Goal: Check status: Check status

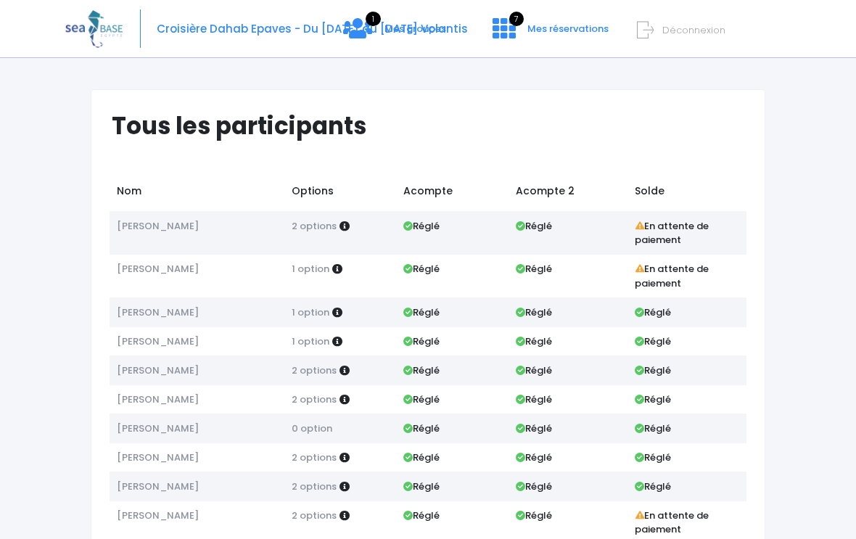
click at [370, 36] on icon at bounding box center [357, 28] width 29 height 23
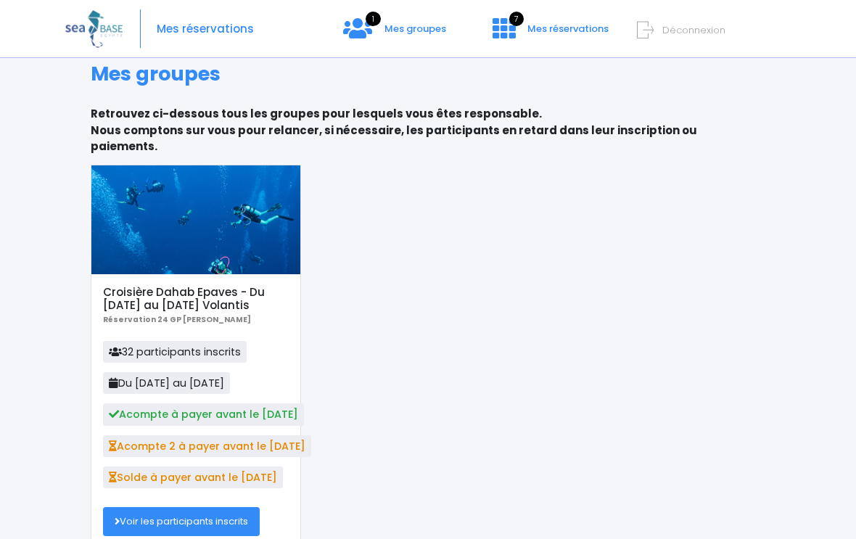
scroll to position [52, 0]
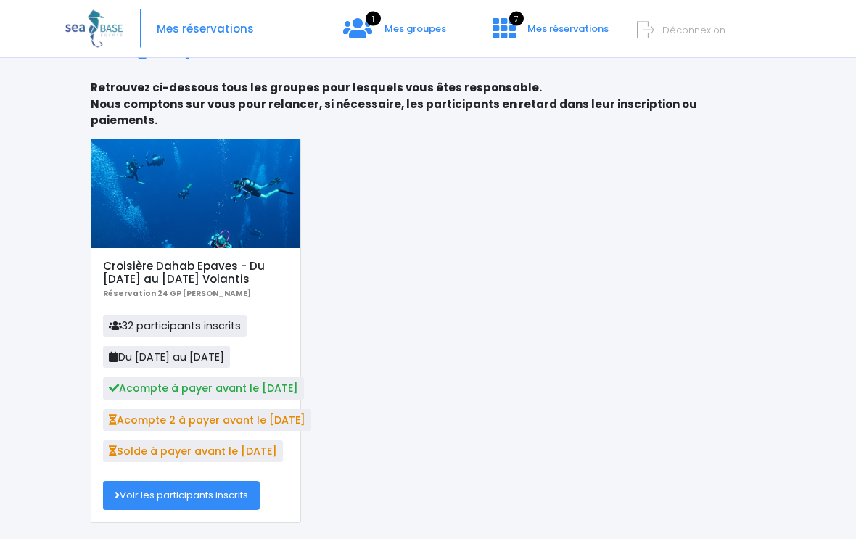
click at [238, 482] on link "Voir les participants inscrits" at bounding box center [181, 496] width 157 height 29
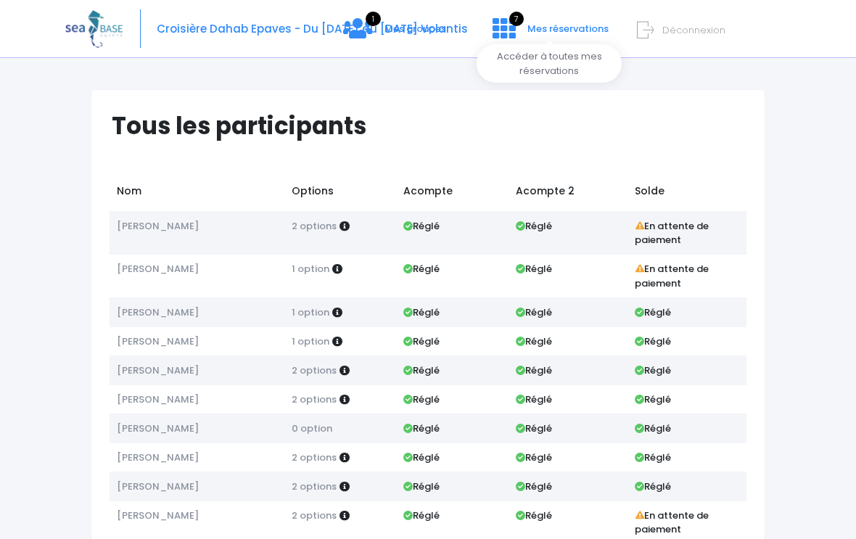
click at [512, 26] on span "7" at bounding box center [516, 19] width 15 height 15
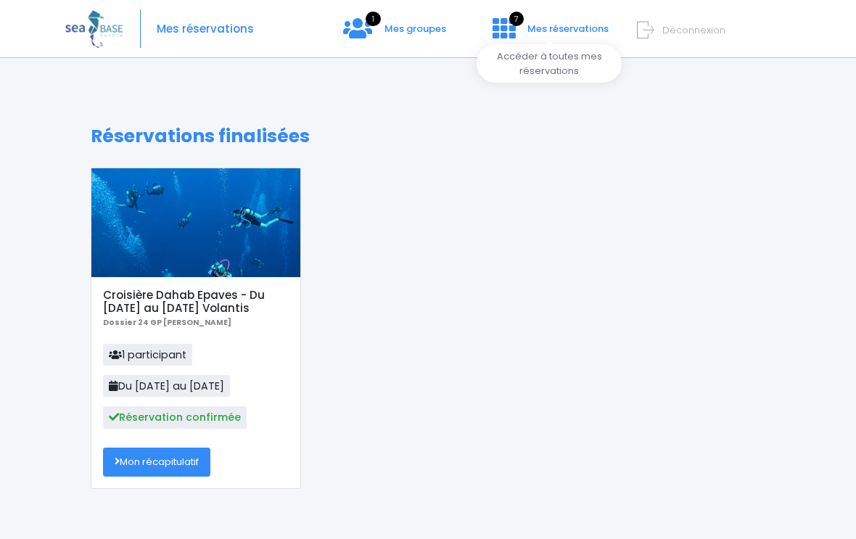
click at [586, 36] on span "Mes réservations" at bounding box center [568, 29] width 81 height 14
click at [200, 458] on link "Mon récapitulatif" at bounding box center [156, 462] width 107 height 29
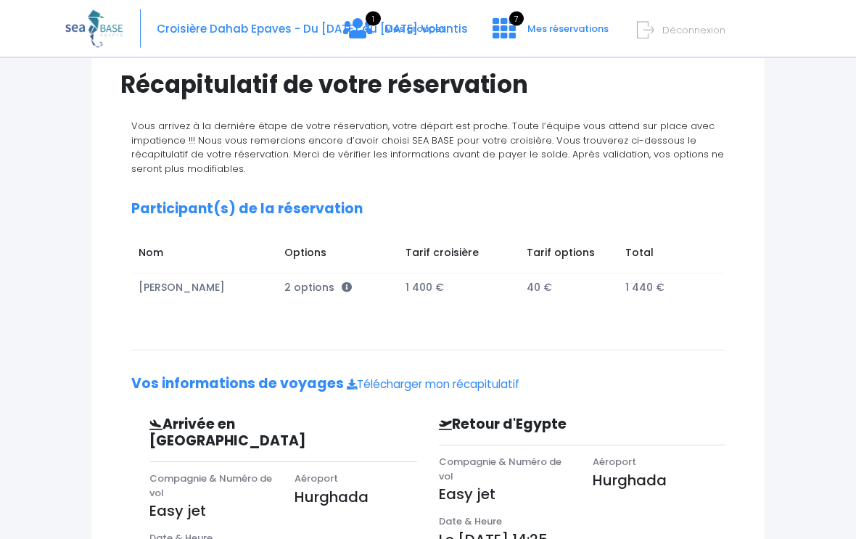
scroll to position [112, 0]
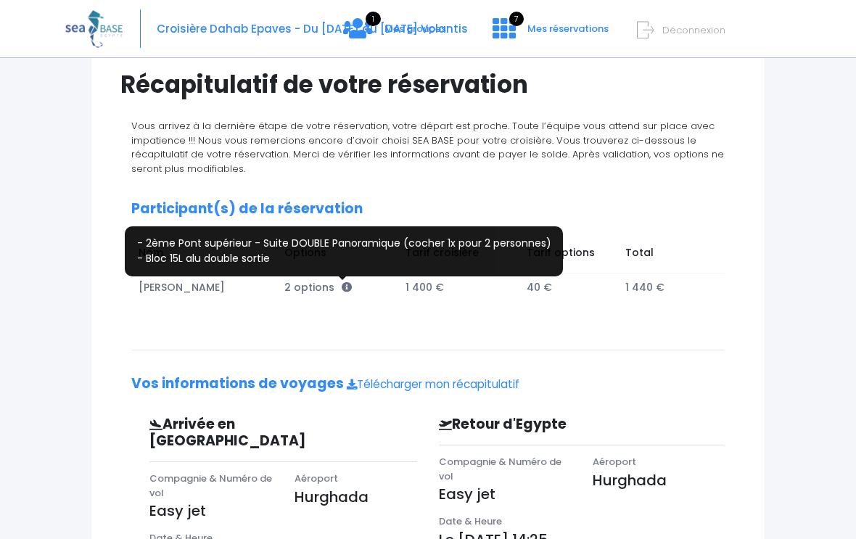
click at [342, 290] on icon at bounding box center [347, 287] width 10 height 10
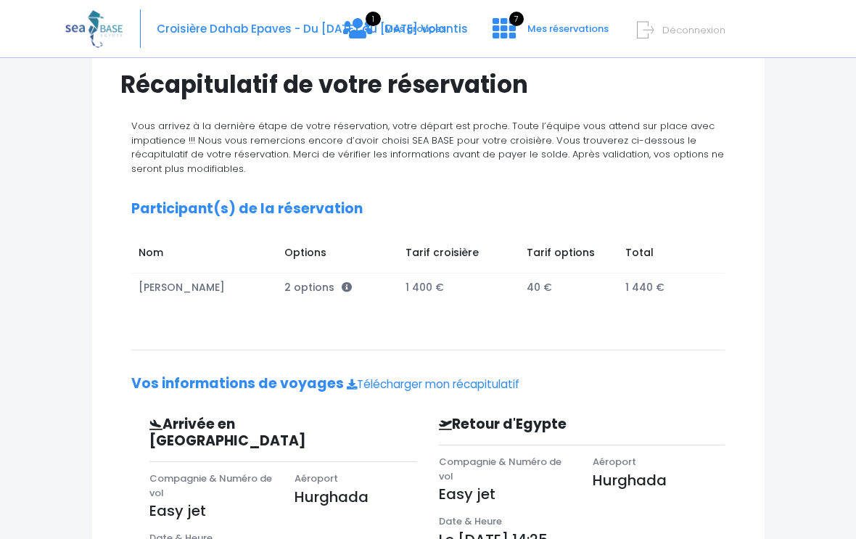
click at [778, 414] on div "Partir avec SEA BASE Participants & Options Informations de voyage Paiement Réc…" at bounding box center [428, 362] width 726 height 815
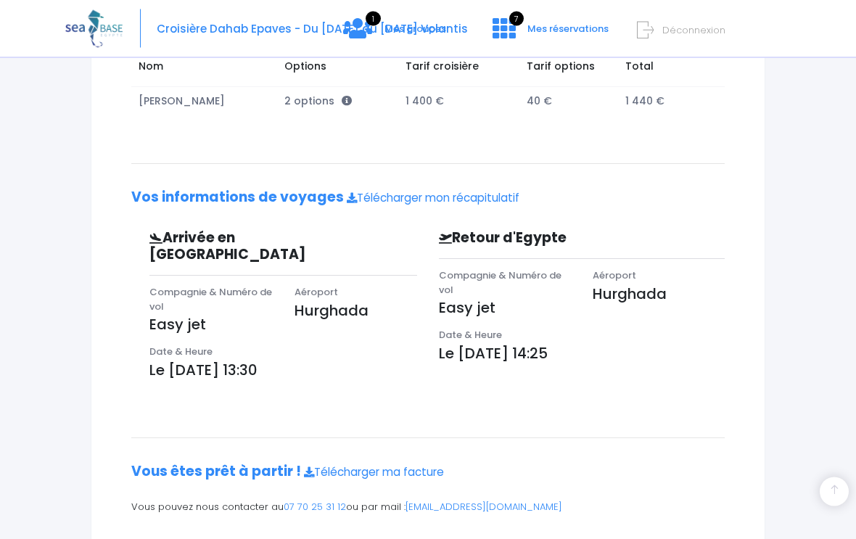
scroll to position [297, 0]
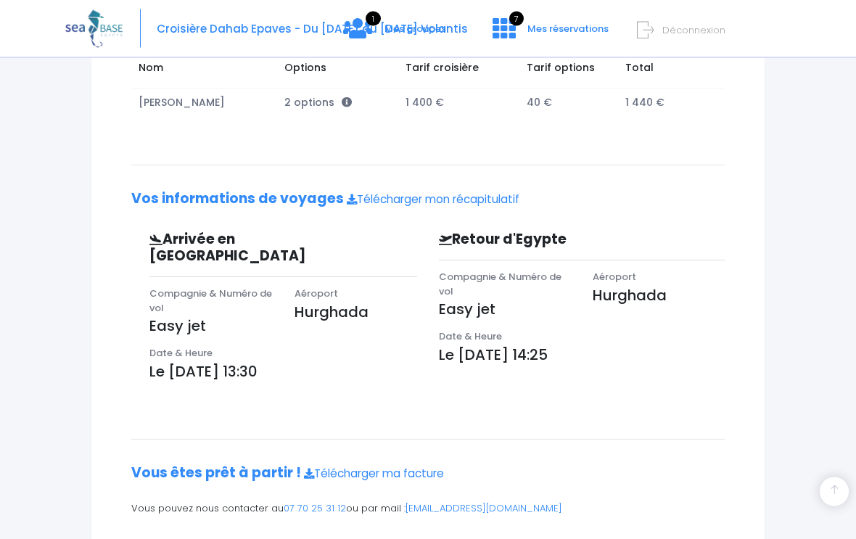
click at [546, 355] on p "Le 22/11/2025 à 14:25" at bounding box center [582, 356] width 286 height 22
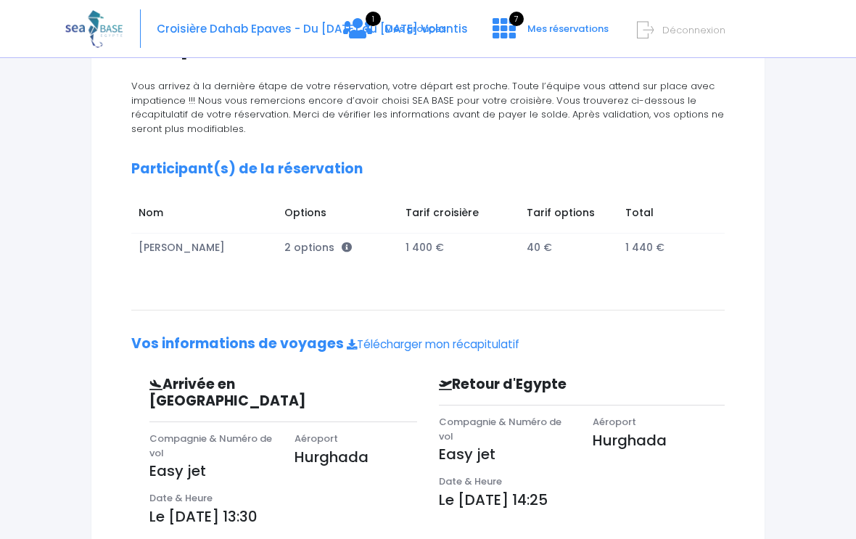
scroll to position [157, 0]
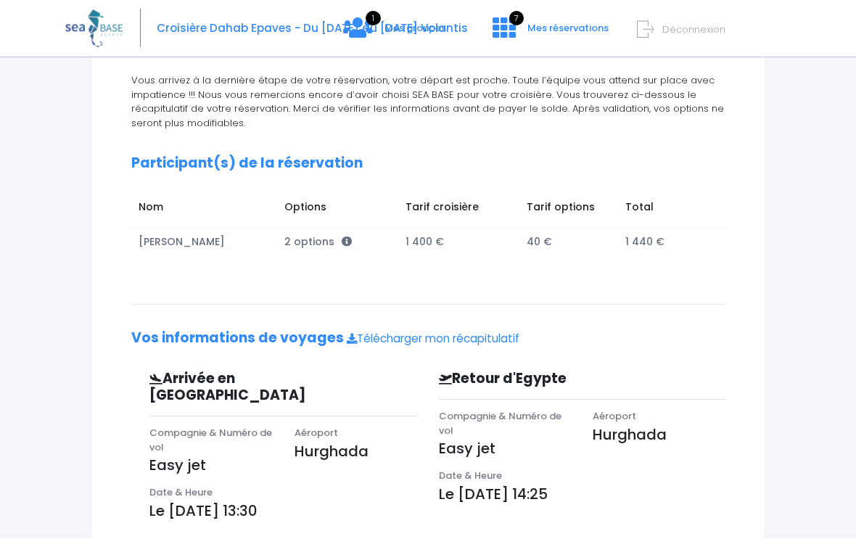
click at [560, 462] on div "Compagnie & Numéro de vol Easy jet" at bounding box center [505, 440] width 154 height 60
click at [473, 494] on p "Le 22/11/2025 à 14:25" at bounding box center [582, 495] width 286 height 22
click at [570, 497] on p "Le 22/11/2025 à 14:25" at bounding box center [582, 495] width 286 height 22
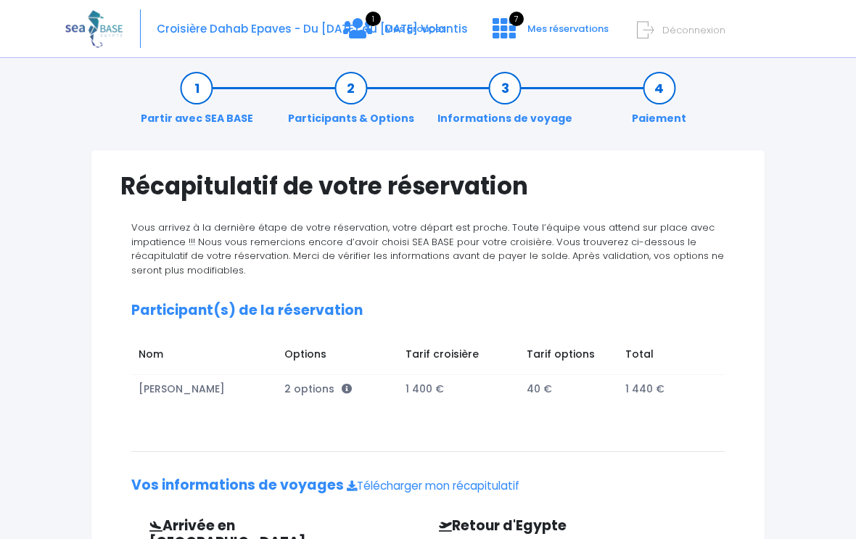
scroll to position [0, 0]
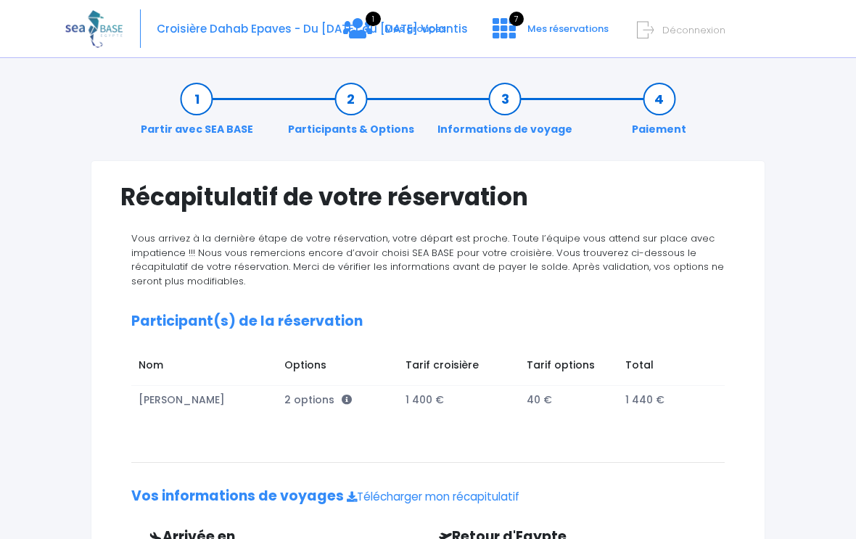
click at [660, 95] on link "Paiement" at bounding box center [659, 114] width 69 height 46
click at [345, 99] on link "Participants & Options" at bounding box center [351, 114] width 141 height 46
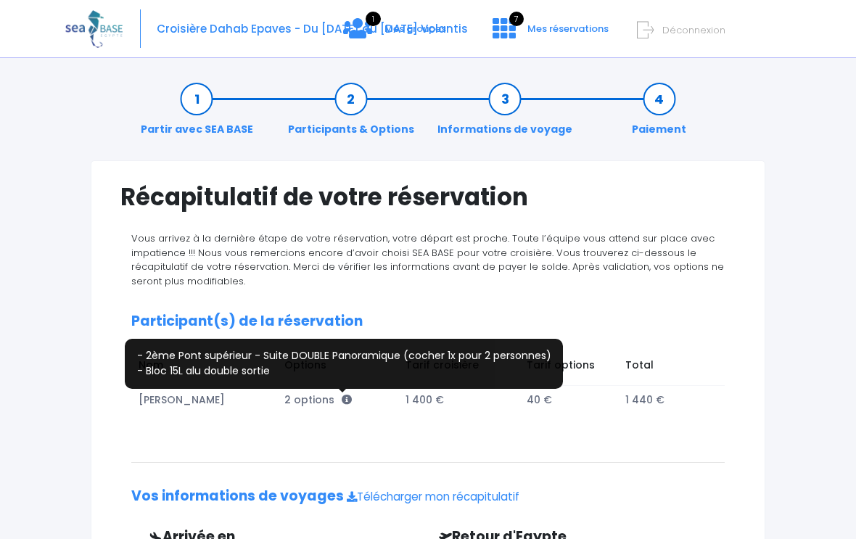
click at [342, 401] on icon at bounding box center [347, 400] width 10 height 10
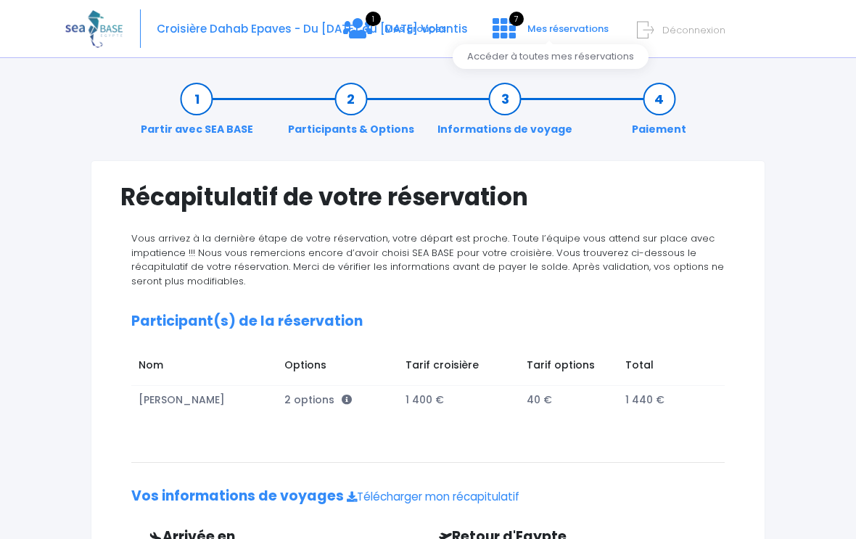
click at [521, 36] on link "7 Mes réservations" at bounding box center [549, 34] width 136 height 14
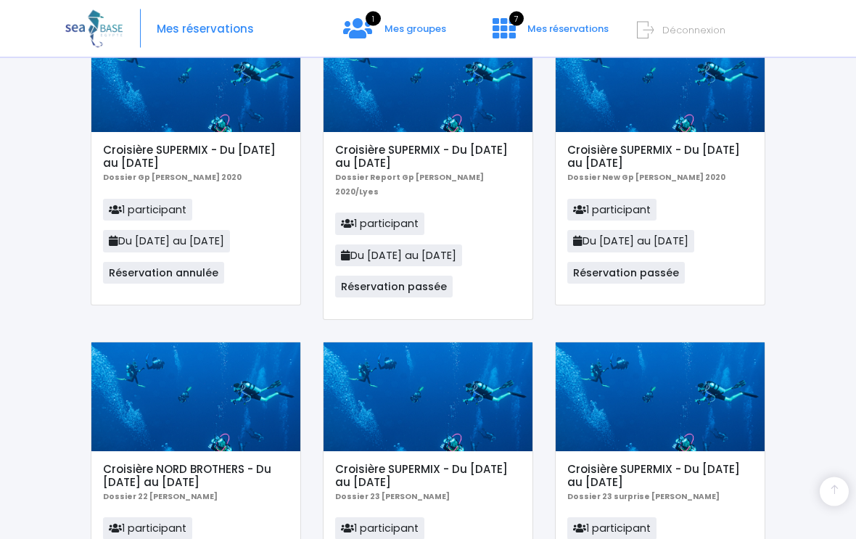
scroll to position [691, 0]
